Goal: Navigation & Orientation: Find specific page/section

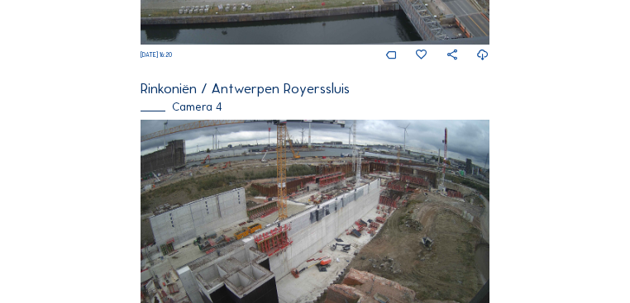
scroll to position [1278, 0]
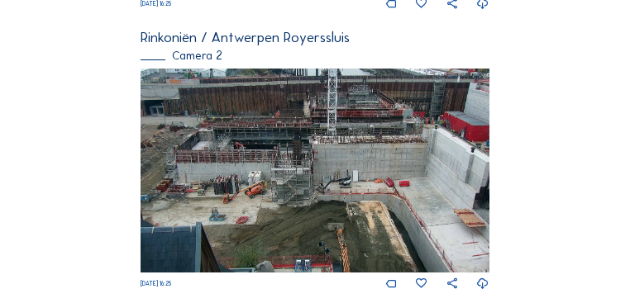
scroll to position [529, 0]
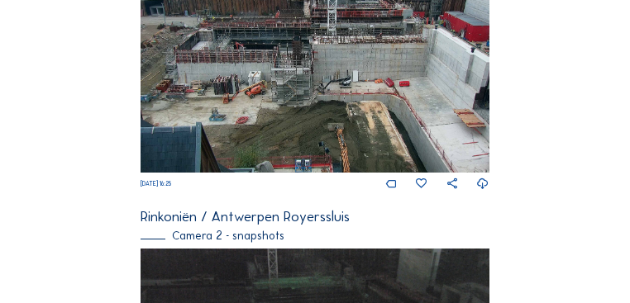
click at [545, 69] on div "Feed Photo Show Map Search Fullscreen Rinkoniën / [GEOGRAPHIC_DATA] Royerssluis…" at bounding box center [315, 277] width 473 height 1472
click at [546, 112] on div "Feed Photo Show Map Search Fullscreen Rinkoniën / [GEOGRAPHIC_DATA] Royerssluis…" at bounding box center [315, 277] width 473 height 1472
drag, startPoint x: 590, startPoint y: 122, endPoint x: 582, endPoint y: 107, distance: 17.7
